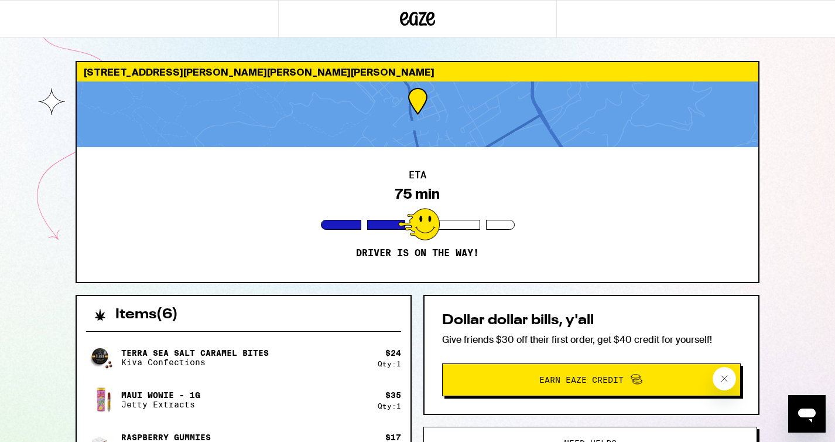
click at [409, 22] on icon at bounding box center [404, 19] width 9 height 14
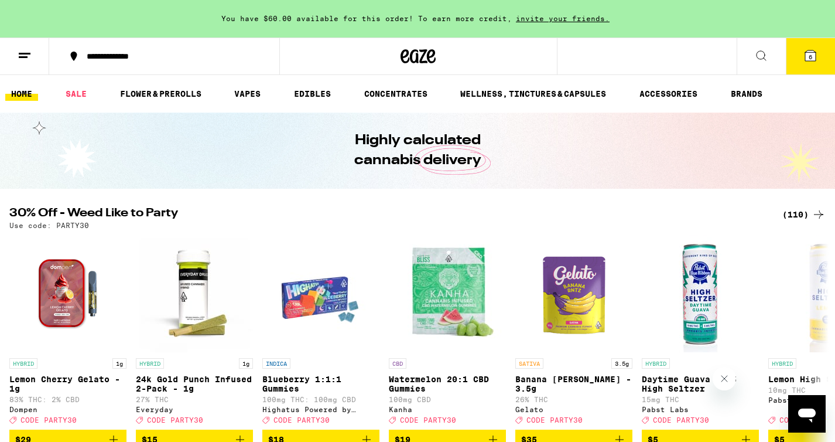
click at [813, 58] on icon at bounding box center [811, 55] width 11 height 11
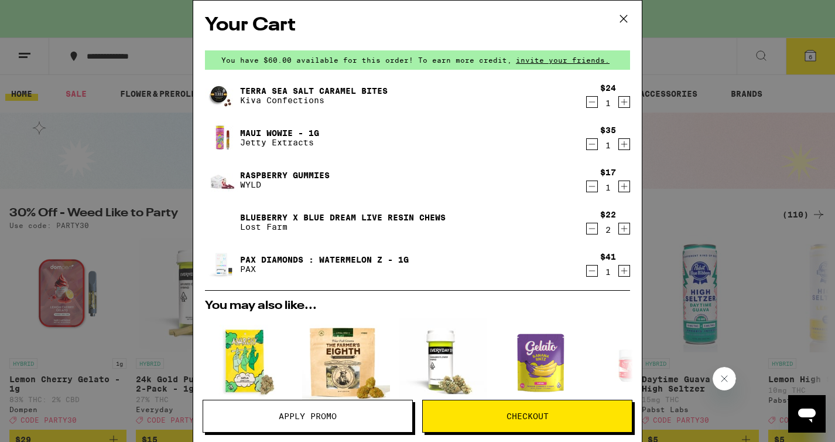
click at [623, 19] on icon at bounding box center [624, 19] width 18 height 18
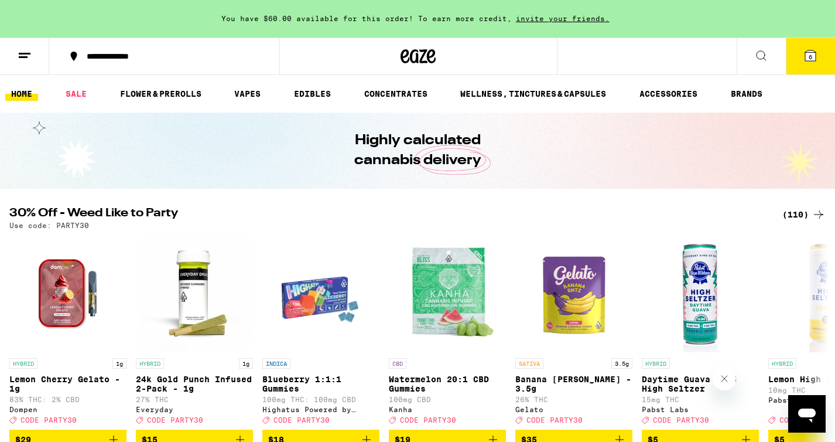
click at [21, 55] on icon at bounding box center [25, 56] width 14 height 14
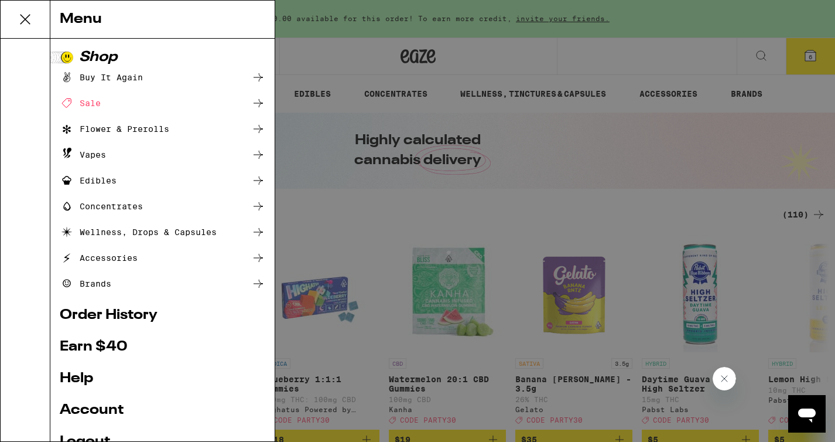
click at [26, 19] on icon at bounding box center [24, 19] width 23 height 23
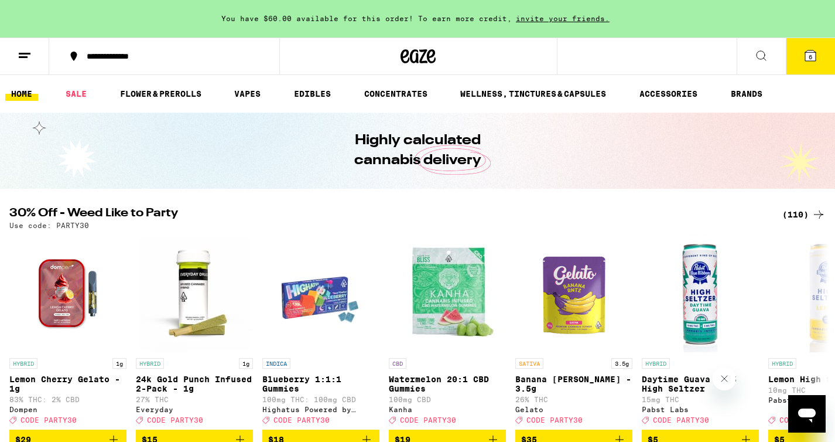
click at [185, 59] on div "**********" at bounding box center [171, 56] width 181 height 8
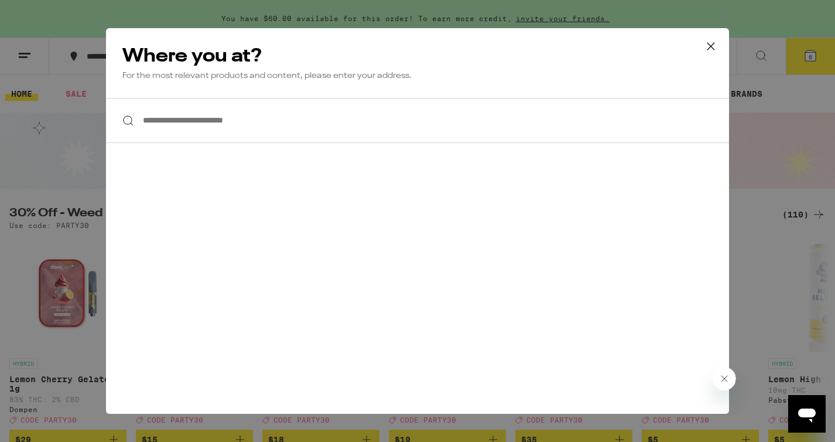
click at [714, 46] on icon at bounding box center [711, 46] width 18 height 18
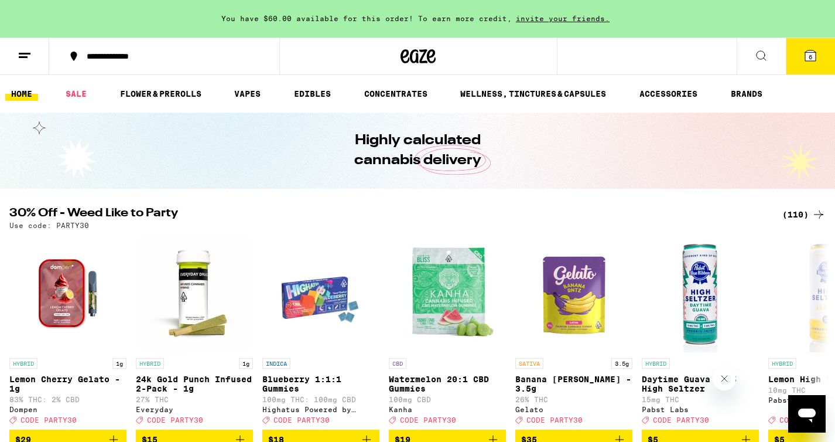
click at [19, 93] on link "HOME" at bounding box center [21, 94] width 33 height 14
click at [23, 63] on button at bounding box center [24, 56] width 49 height 37
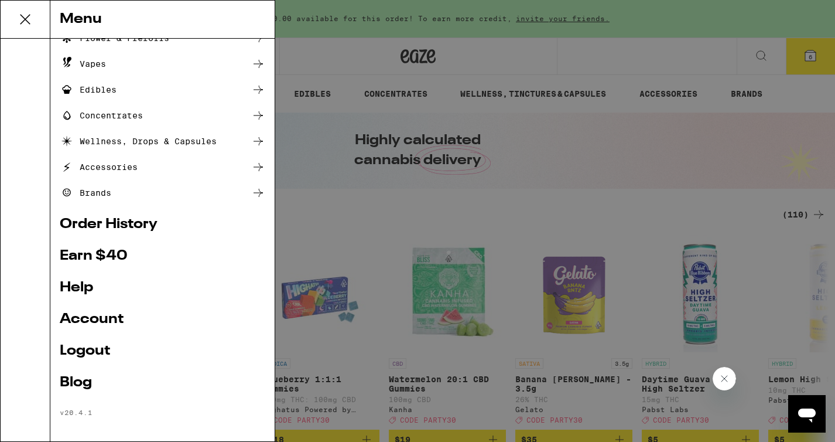
scroll to position [97, 0]
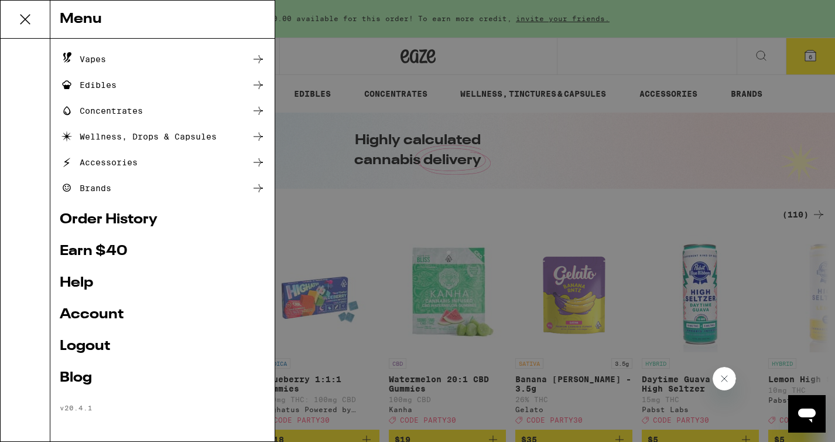
click at [105, 314] on link "Account" at bounding box center [163, 315] width 206 height 14
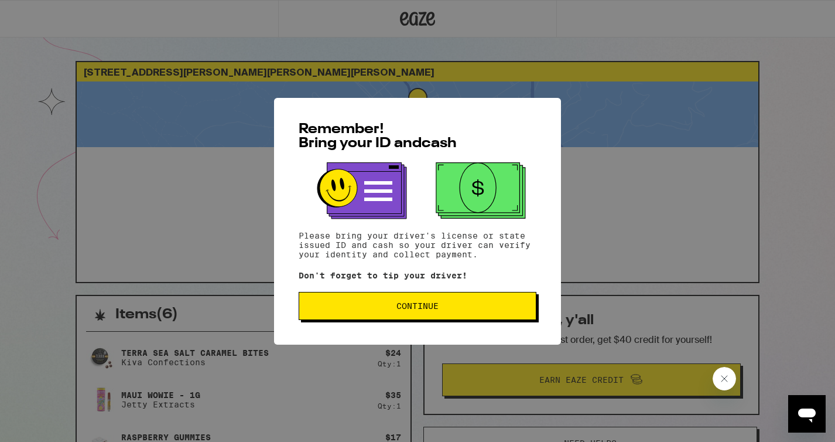
click at [426, 309] on span "Continue" at bounding box center [418, 306] width 42 height 8
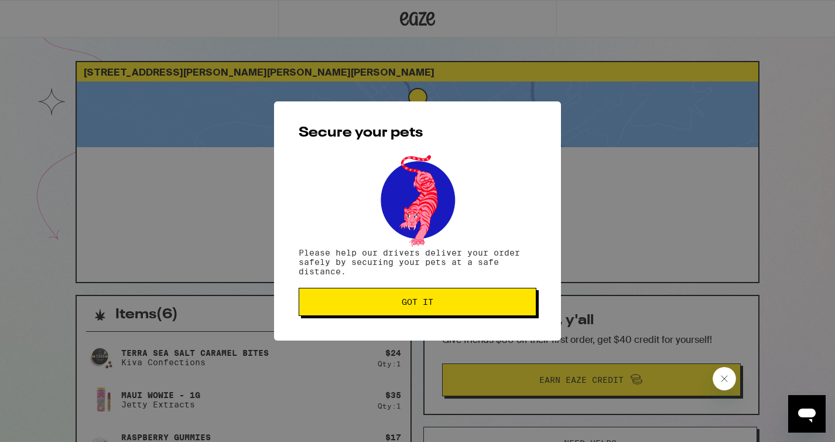
click at [426, 306] on span "Got it" at bounding box center [418, 302] width 32 height 8
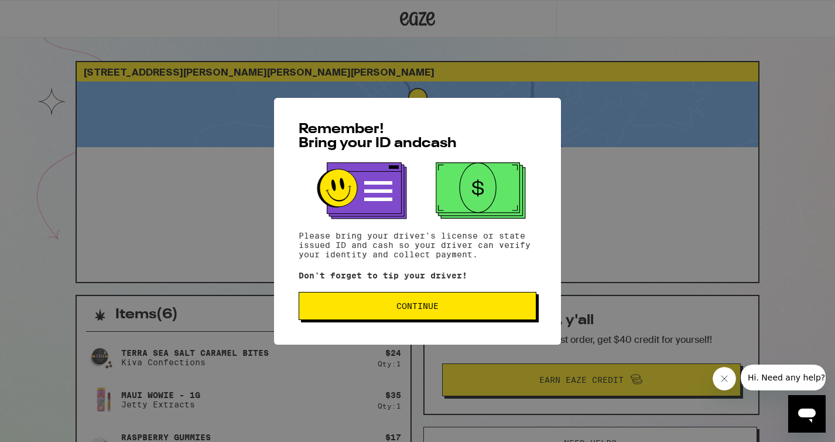
click at [432, 304] on span "Continue" at bounding box center [418, 306] width 42 height 8
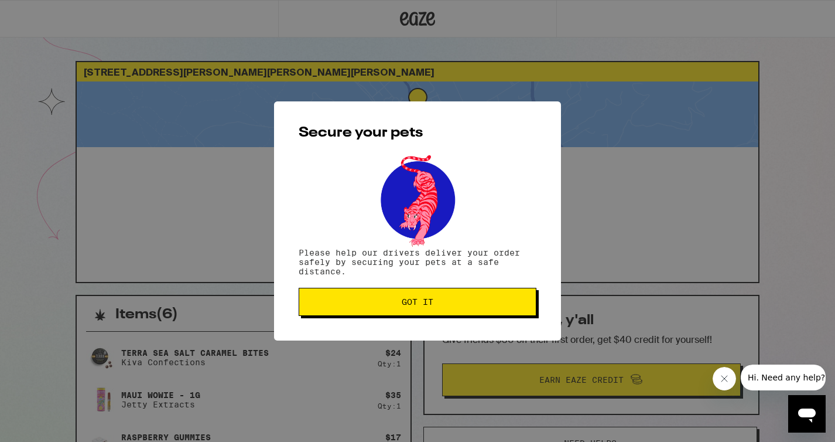
click at [432, 304] on span "Got it" at bounding box center [418, 302] width 32 height 8
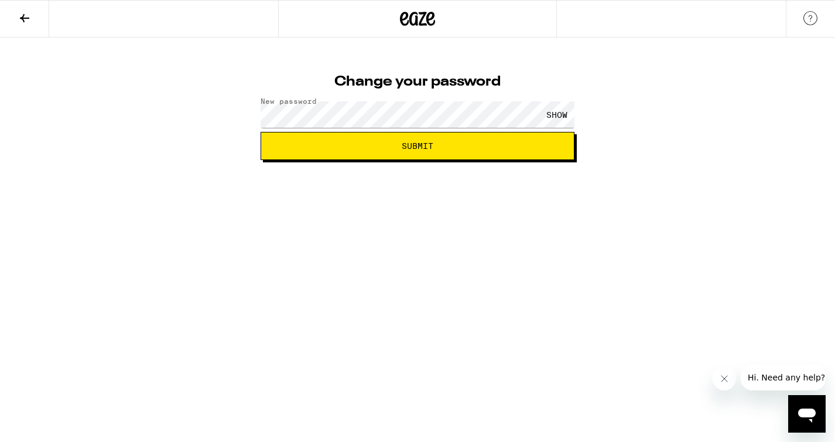
click at [559, 113] on div "SHOW" at bounding box center [557, 114] width 35 height 26
click at [481, 147] on span "Submit" at bounding box center [418, 146] width 294 height 8
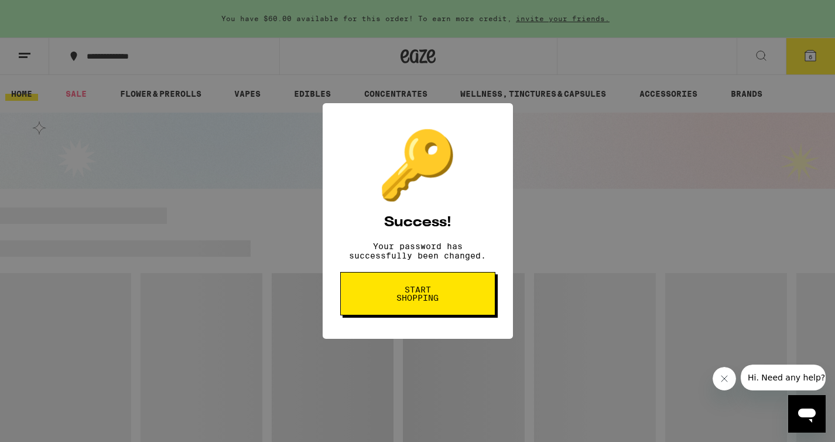
click at [419, 300] on span "Start shopping" at bounding box center [418, 293] width 60 height 16
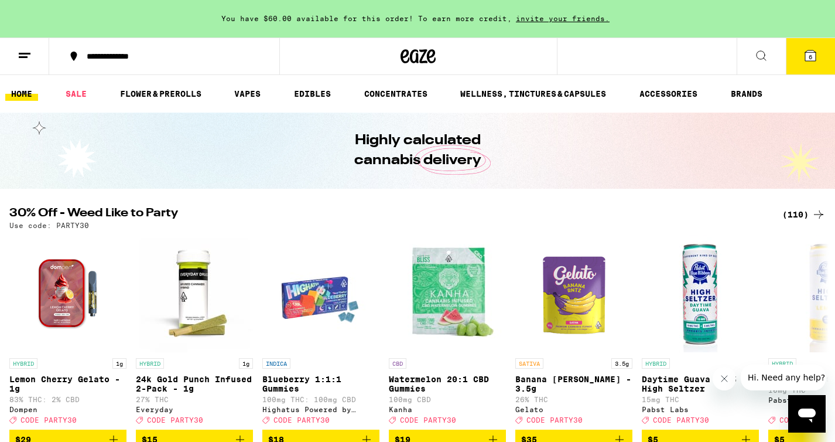
click at [810, 61] on icon at bounding box center [811, 55] width 11 height 11
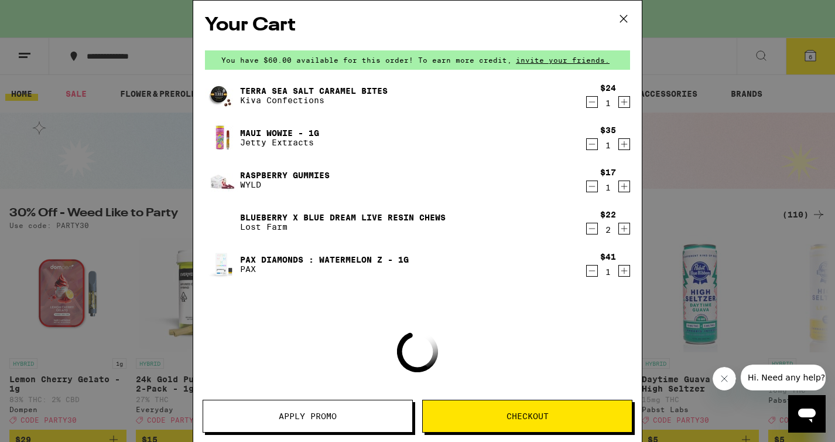
click at [624, 16] on icon at bounding box center [624, 19] width 18 height 18
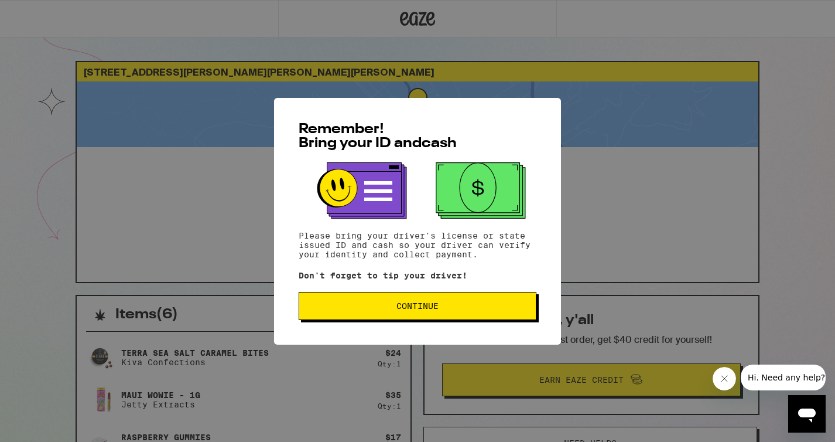
click at [440, 306] on span "Continue" at bounding box center [418, 306] width 218 height 8
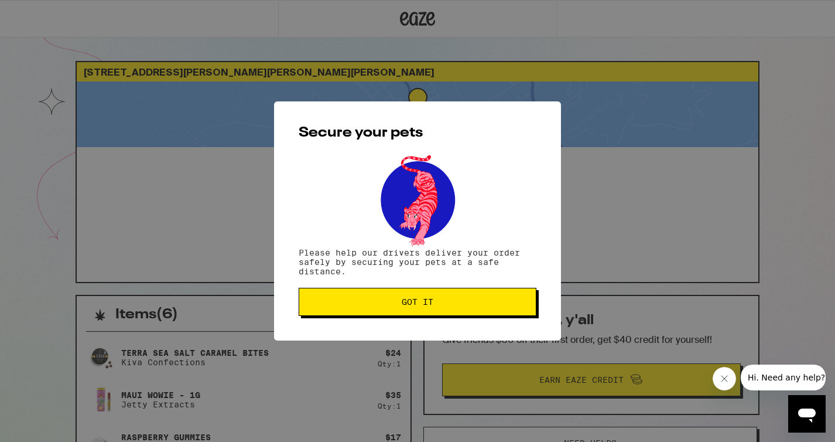
click at [440, 305] on span "Got it" at bounding box center [418, 302] width 218 height 8
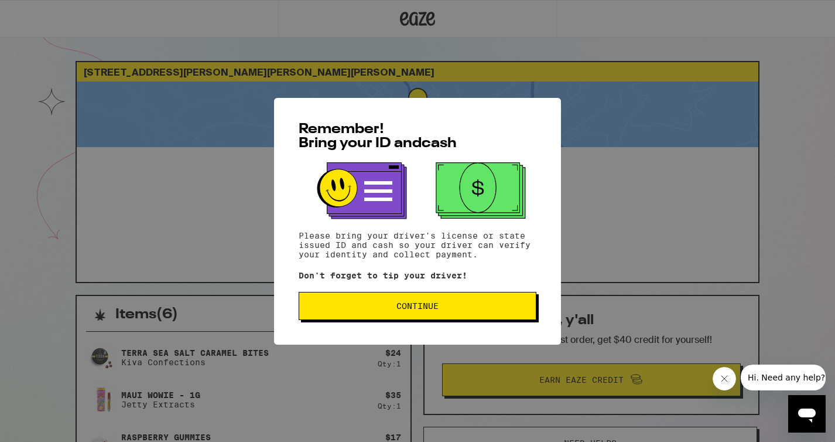
click at [368, 308] on span "Continue" at bounding box center [418, 306] width 218 height 8
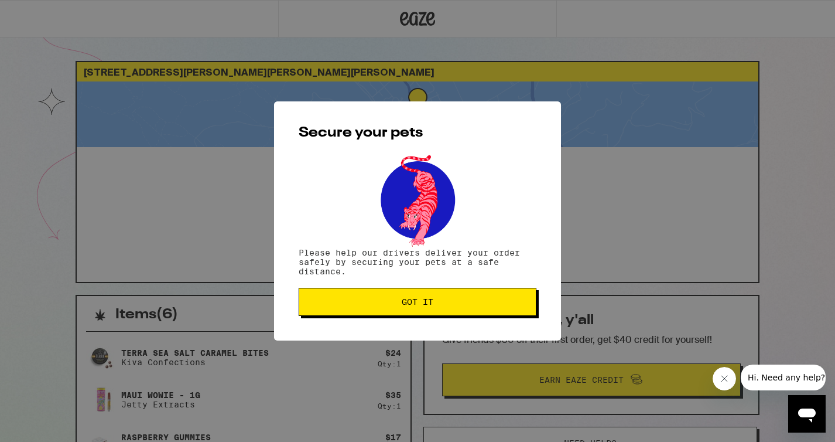
click at [411, 295] on button "Got it" at bounding box center [418, 302] width 238 height 28
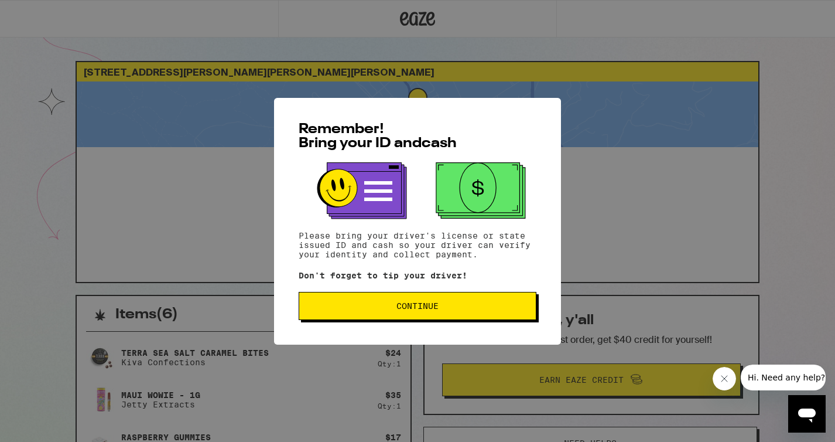
click at [446, 306] on span "Continue" at bounding box center [418, 306] width 218 height 8
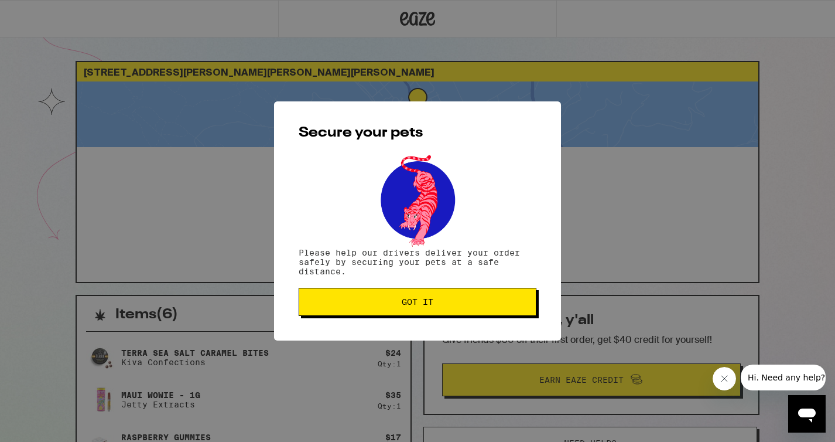
click at [446, 306] on span "Got it" at bounding box center [418, 302] width 218 height 8
